Goal: Navigation & Orientation: Find specific page/section

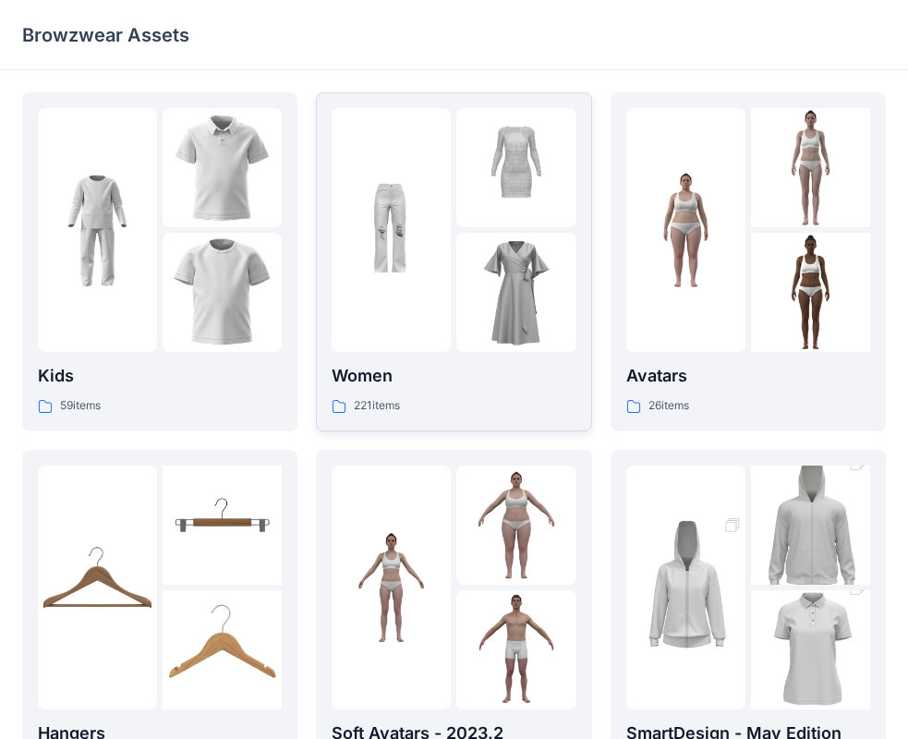
click at [355, 283] on img at bounding box center [391, 230] width 119 height 119
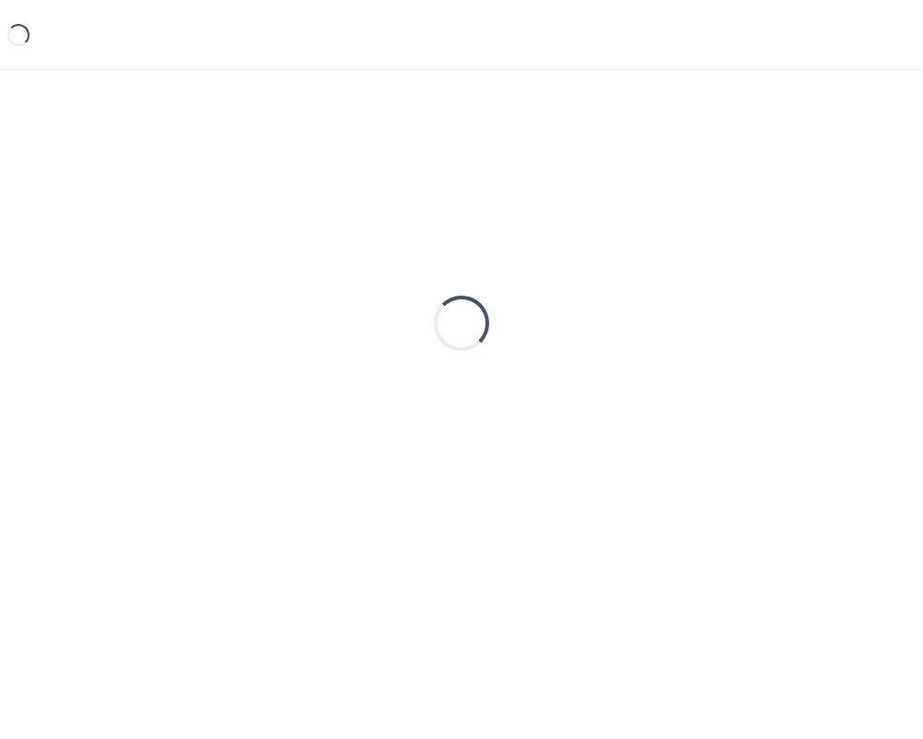
click at [355, 283] on div "Loading..." at bounding box center [461, 323] width 879 height 462
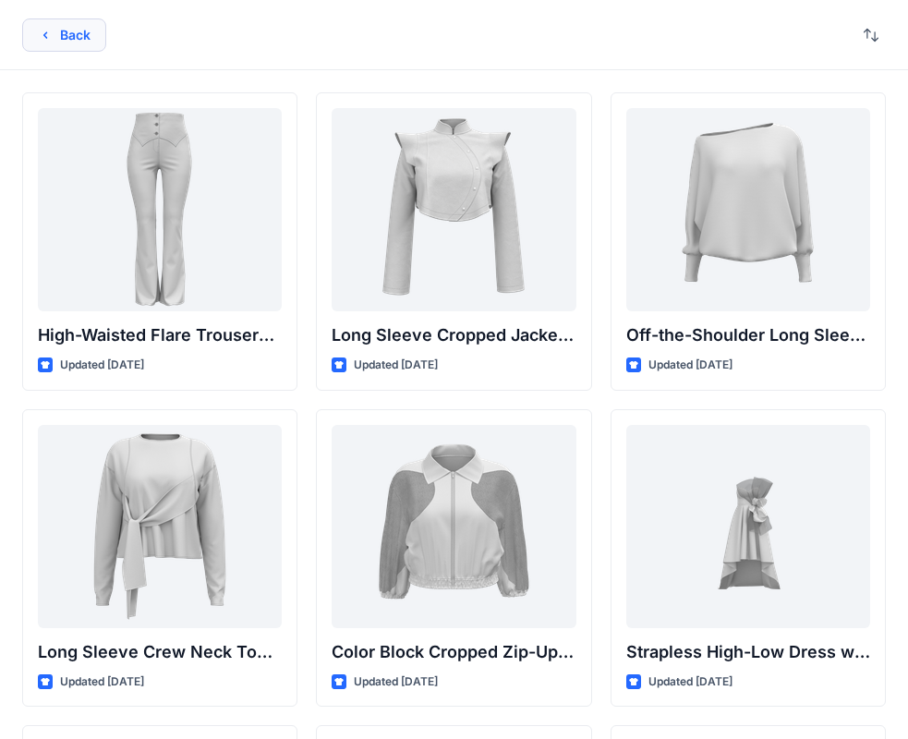
click at [29, 39] on button "Back" at bounding box center [64, 34] width 84 height 33
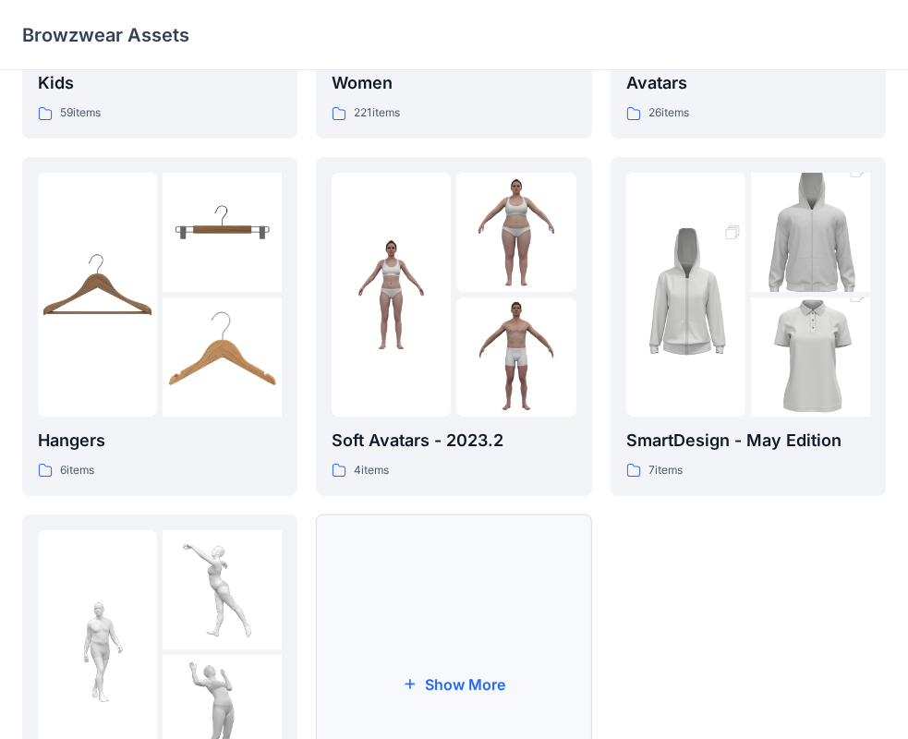
scroll to position [28, 0]
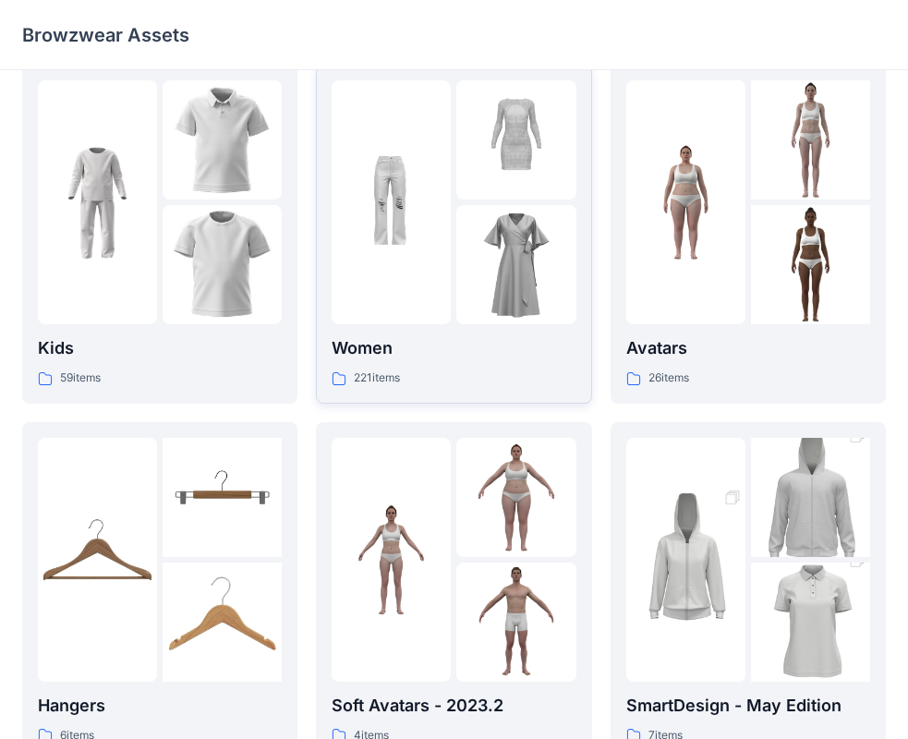
click at [469, 216] on img at bounding box center [515, 264] width 119 height 119
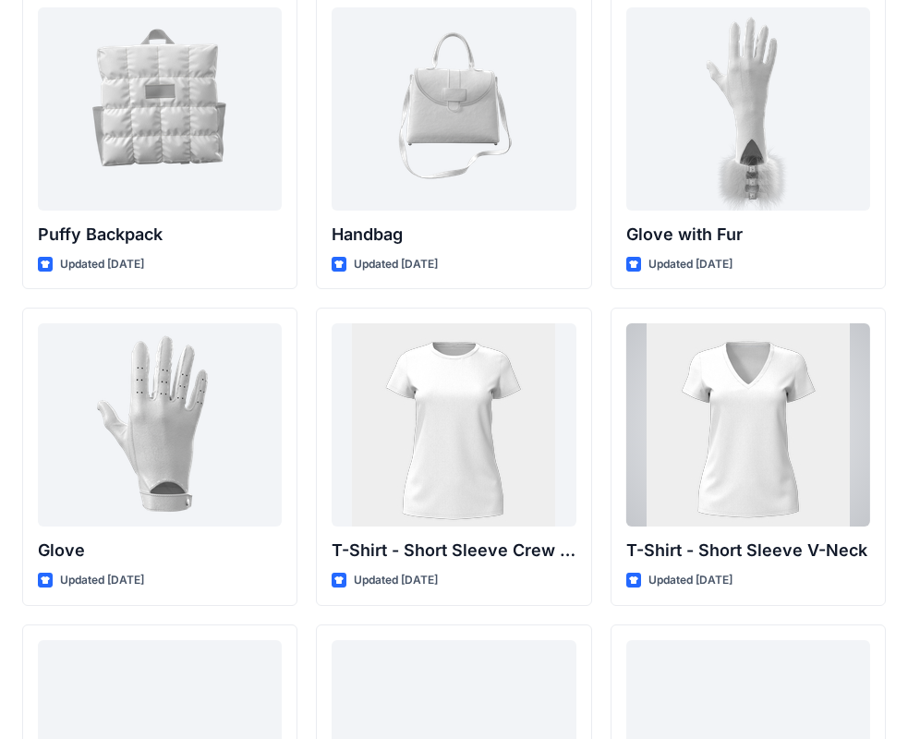
scroll to position [14418, 0]
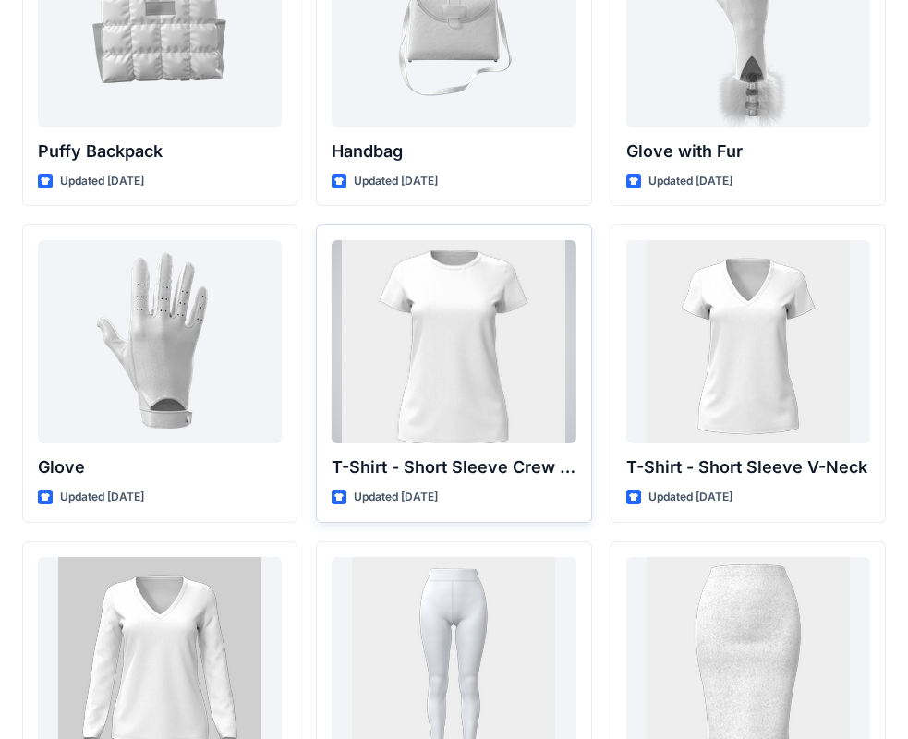
click at [475, 325] on div at bounding box center [454, 341] width 244 height 203
